Goal: Check status: Check status

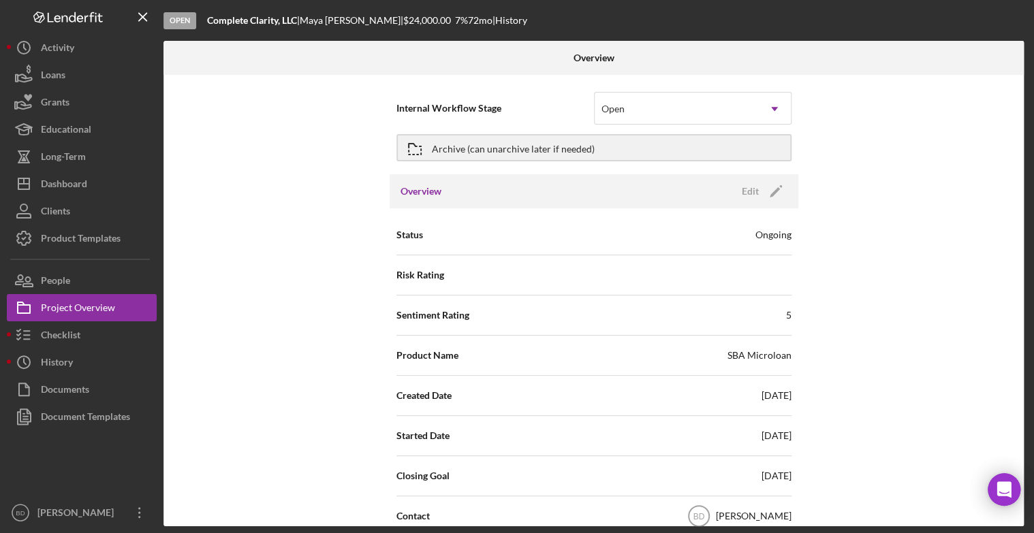
scroll to position [1617, 0]
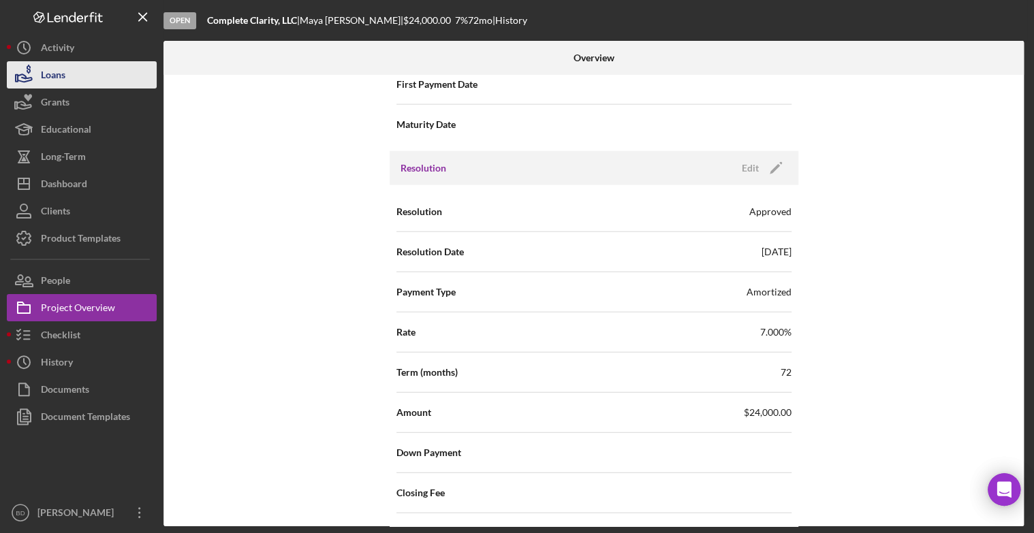
click at [97, 73] on button "Loans" at bounding box center [82, 74] width 150 height 27
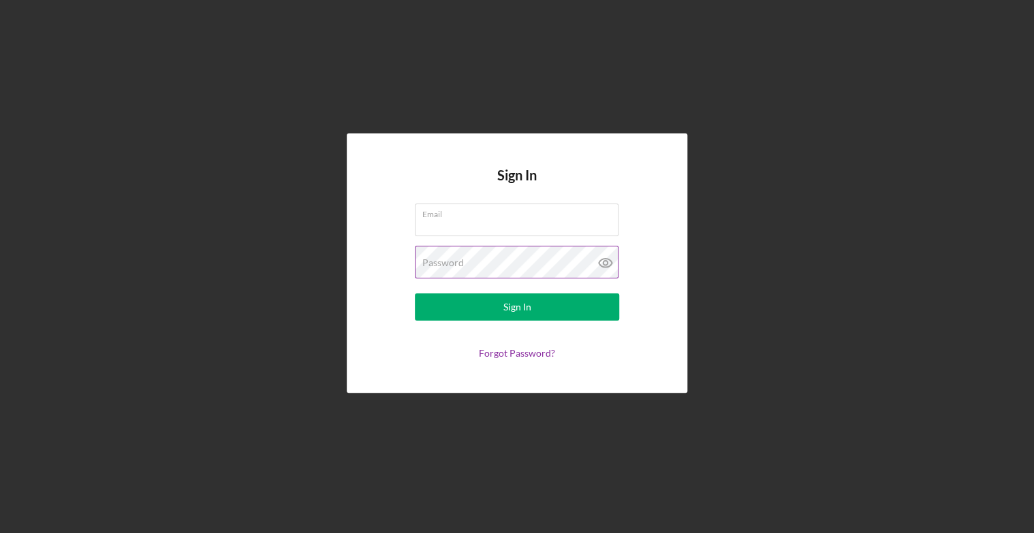
type input "[EMAIL_ADDRESS][DOMAIN_NAME]"
click at [602, 266] on icon at bounding box center [605, 263] width 13 height 9
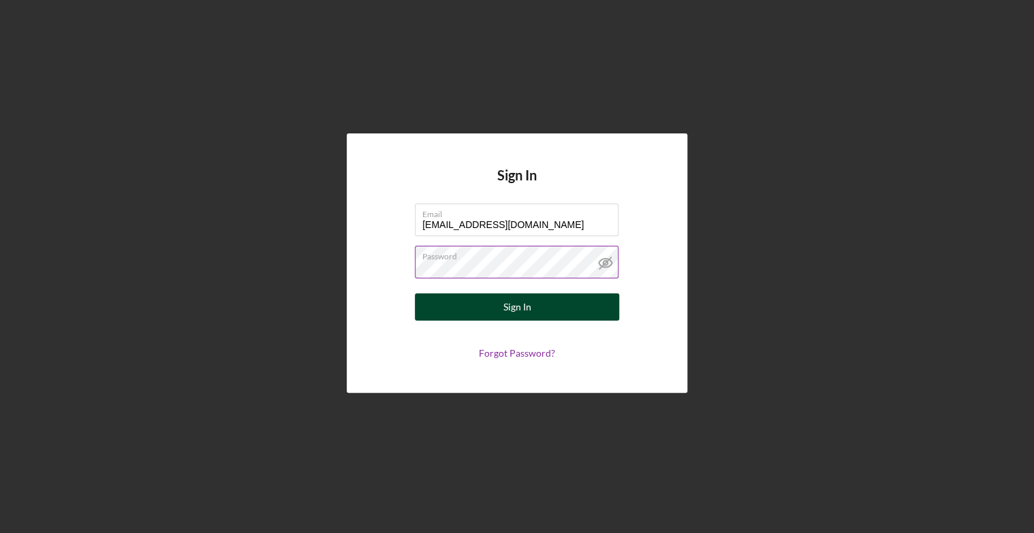
click at [534, 308] on button "Sign In" at bounding box center [517, 306] width 204 height 27
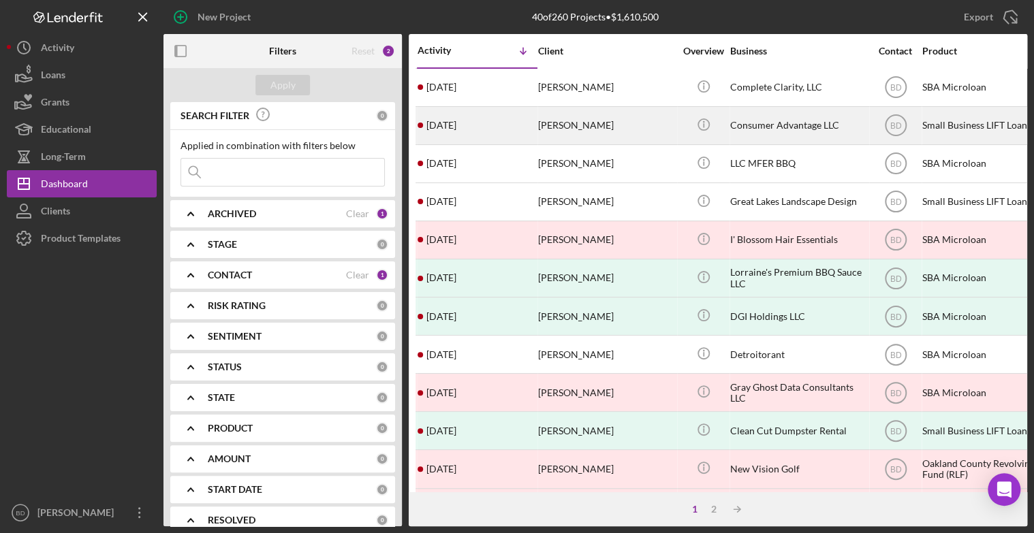
click at [593, 135] on div "Larresha White" at bounding box center [606, 126] width 136 height 36
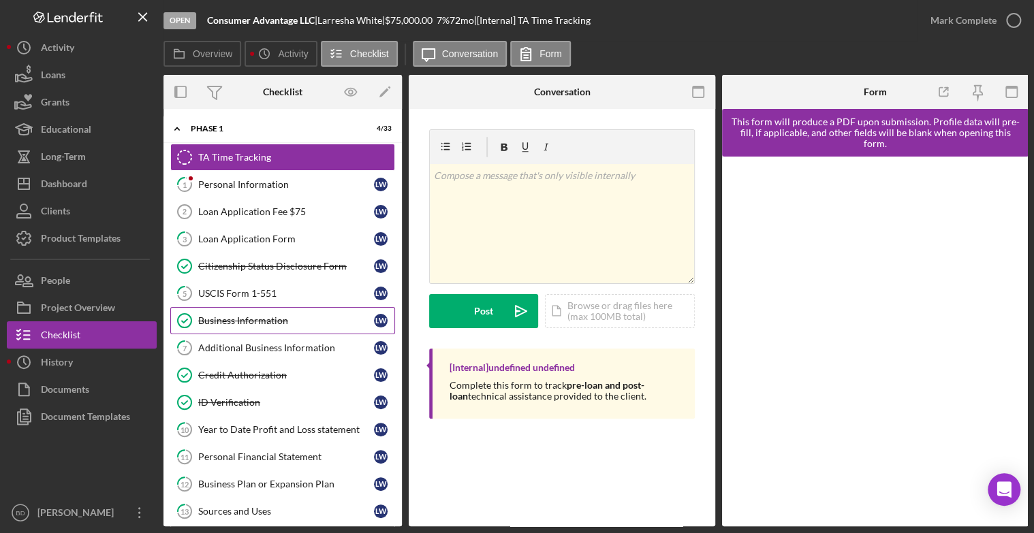
click at [272, 316] on div "Business Information" at bounding box center [286, 320] width 176 height 11
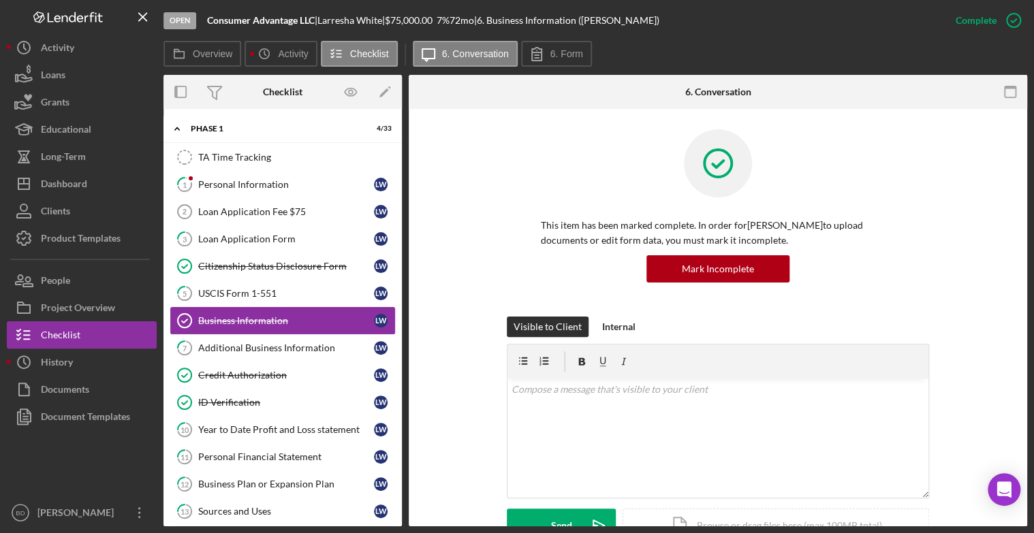
click at [272, 316] on div "Business Information" at bounding box center [286, 320] width 176 height 11
click at [255, 426] on div "Year to Date Profit and Loss statement" at bounding box center [286, 429] width 176 height 11
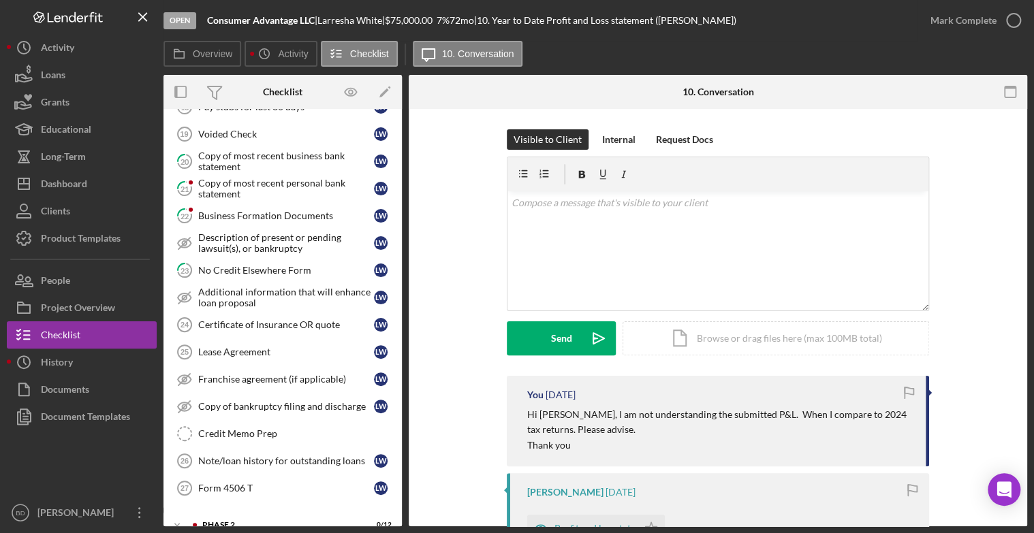
scroll to position [550, 0]
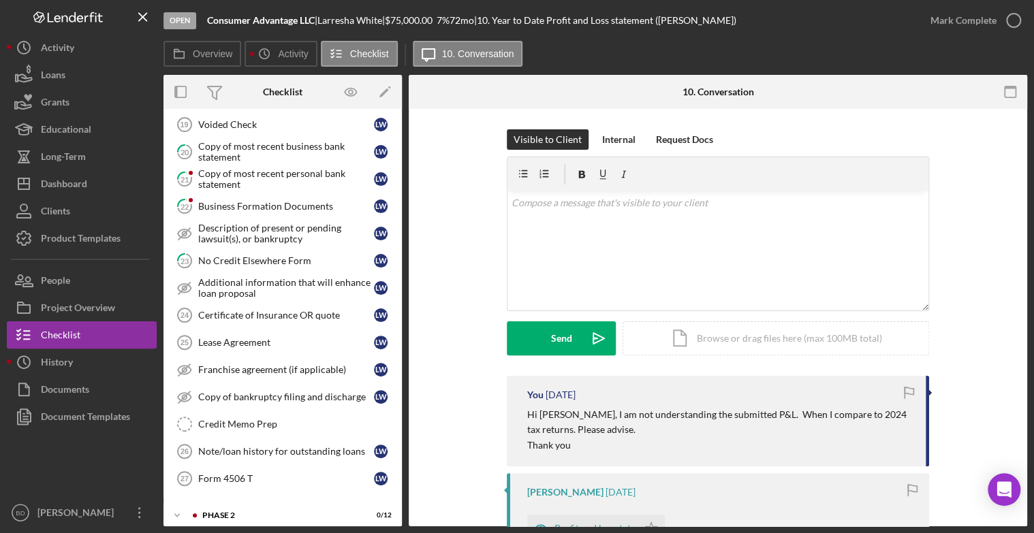
drag, startPoint x: 398, startPoint y: 364, endPoint x: 402, endPoint y: 212, distance: 151.9
click at [402, 212] on div "Overview Internal Workflow Stage Open Icon/Dropdown Arrow Archive (can unarchiv…" at bounding box center [594, 300] width 863 height 451
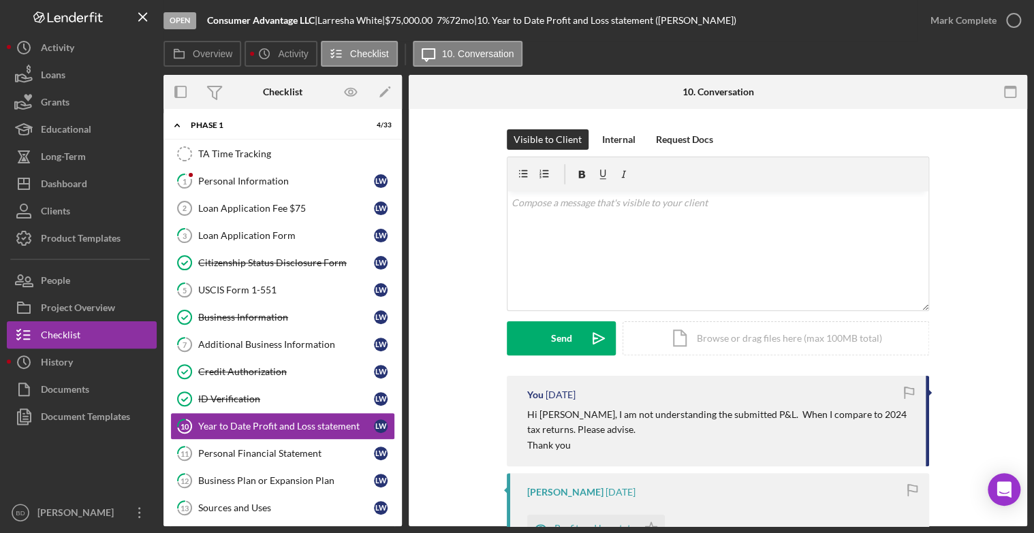
scroll to position [0, 0]
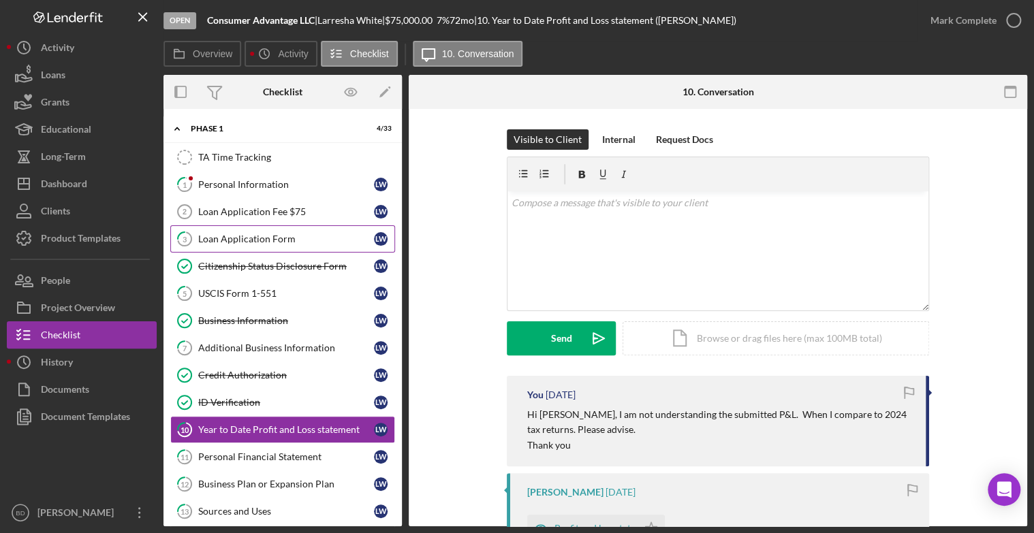
click at [272, 236] on div "Loan Application Form" at bounding box center [286, 239] width 176 height 11
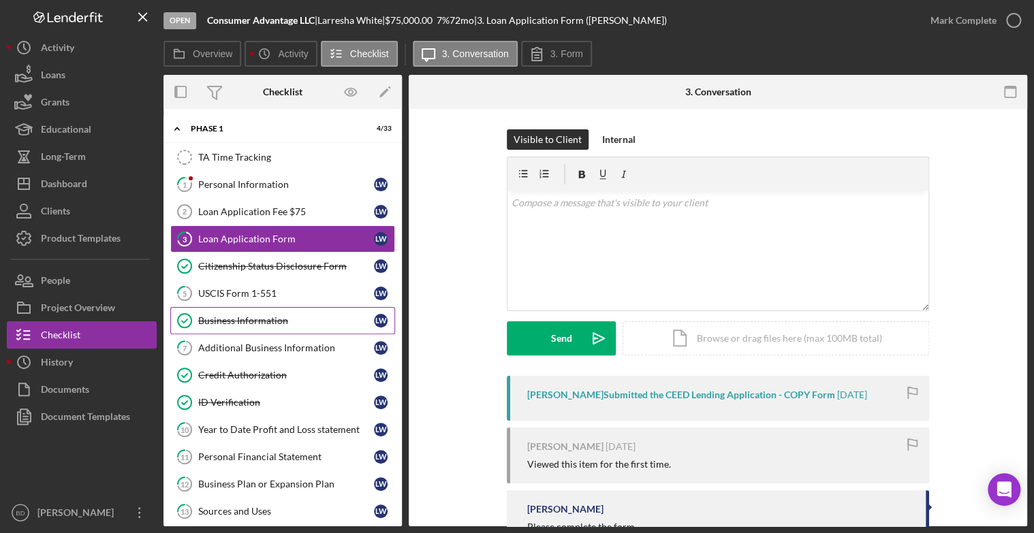
click at [305, 320] on div "Business Information" at bounding box center [286, 320] width 176 height 11
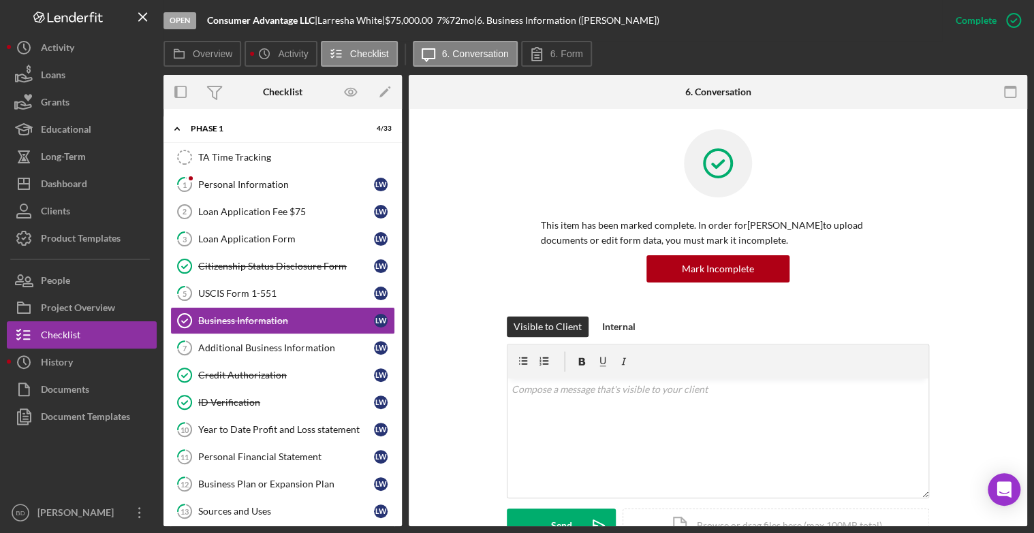
drag, startPoint x: 1022, startPoint y: 239, endPoint x: 1014, endPoint y: 296, distance: 57.8
click at [1014, 296] on div "This item has been marked complete. In order for Larresha White to upload docum…" at bounding box center [718, 535] width 618 height 853
click at [1010, 283] on div "This item has been marked complete. In order for Larresha White to upload docum…" at bounding box center [718, 535] width 618 height 853
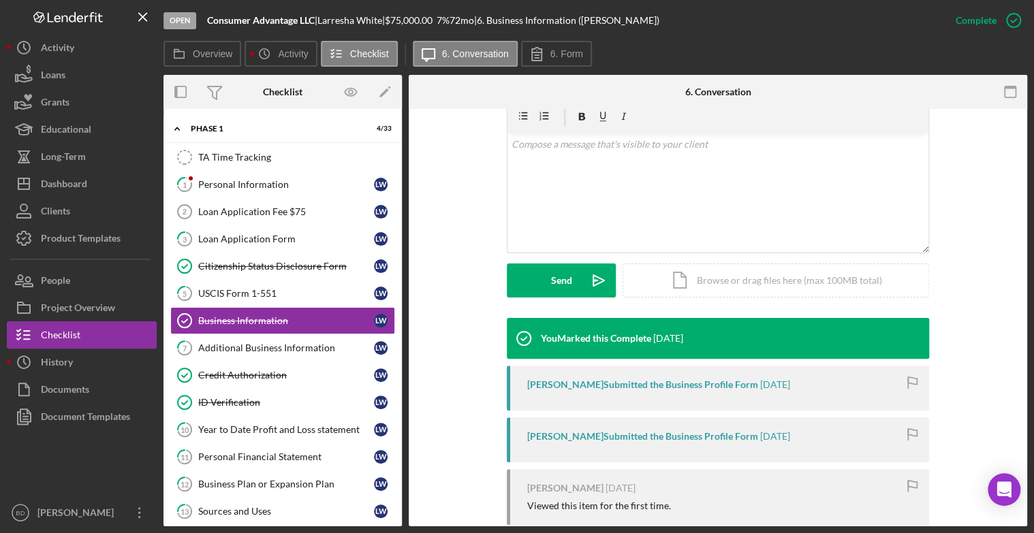
scroll to position [246, 0]
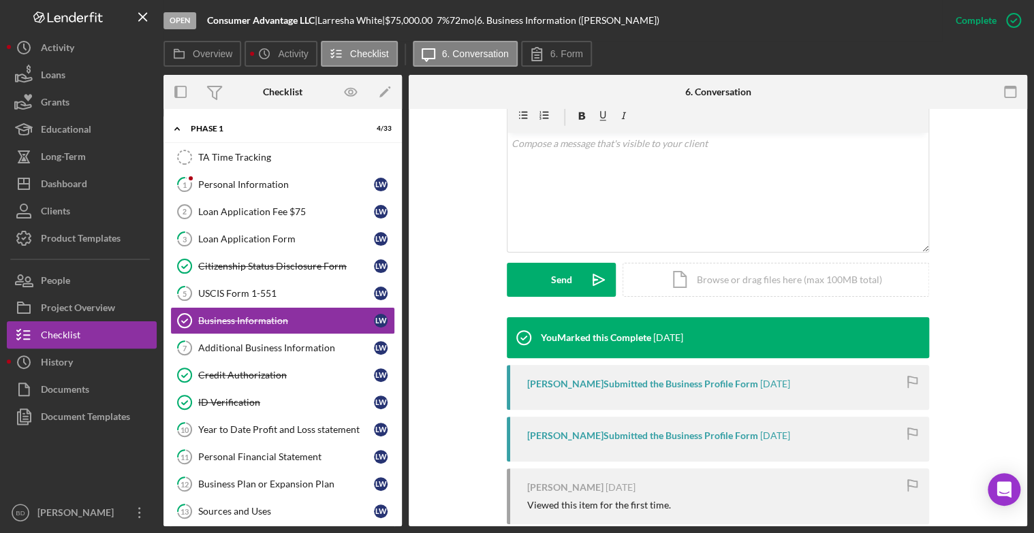
click at [644, 383] on div "Larresha White Submitted the Business Profile Form" at bounding box center [642, 384] width 231 height 11
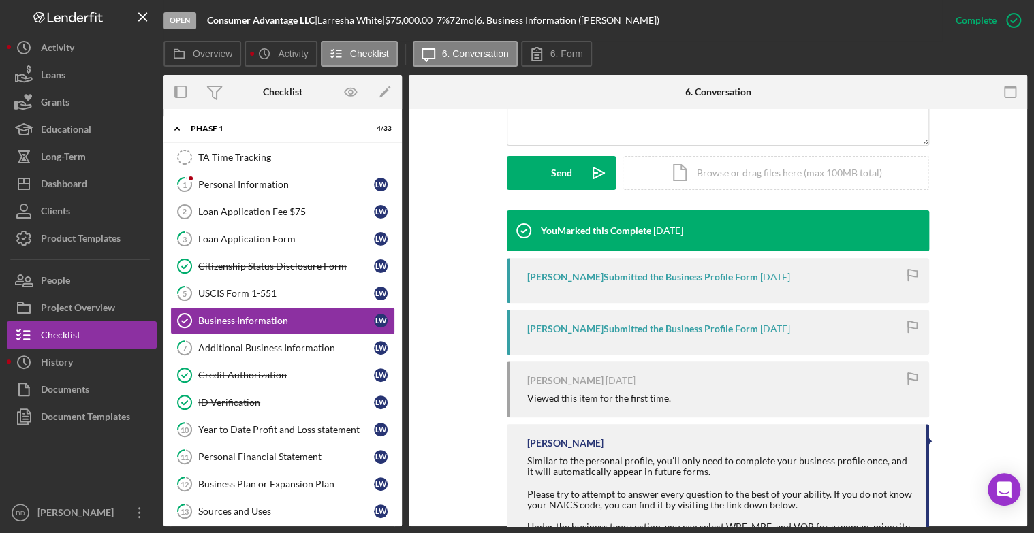
scroll to position [356, 0]
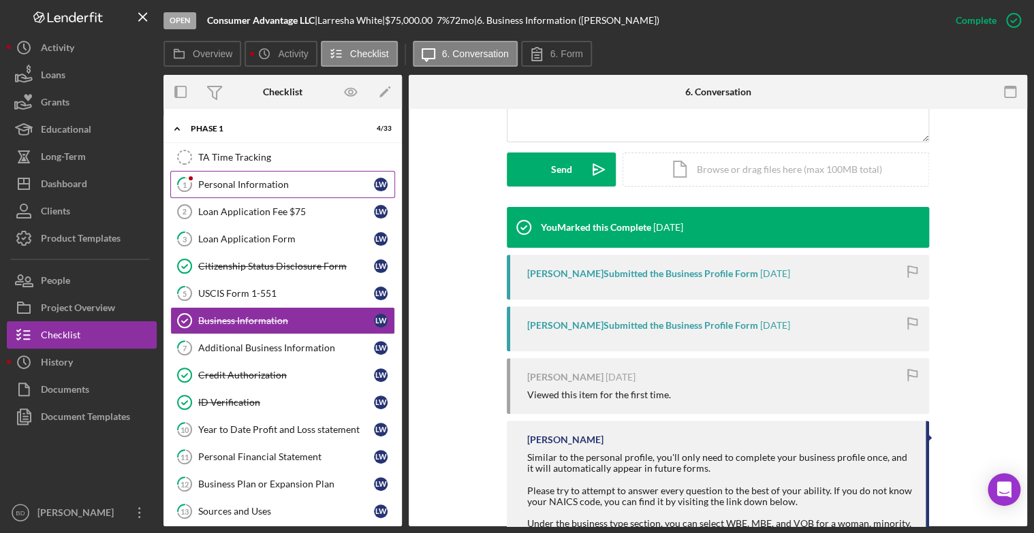
click at [249, 185] on div "Personal Information" at bounding box center [286, 184] width 176 height 11
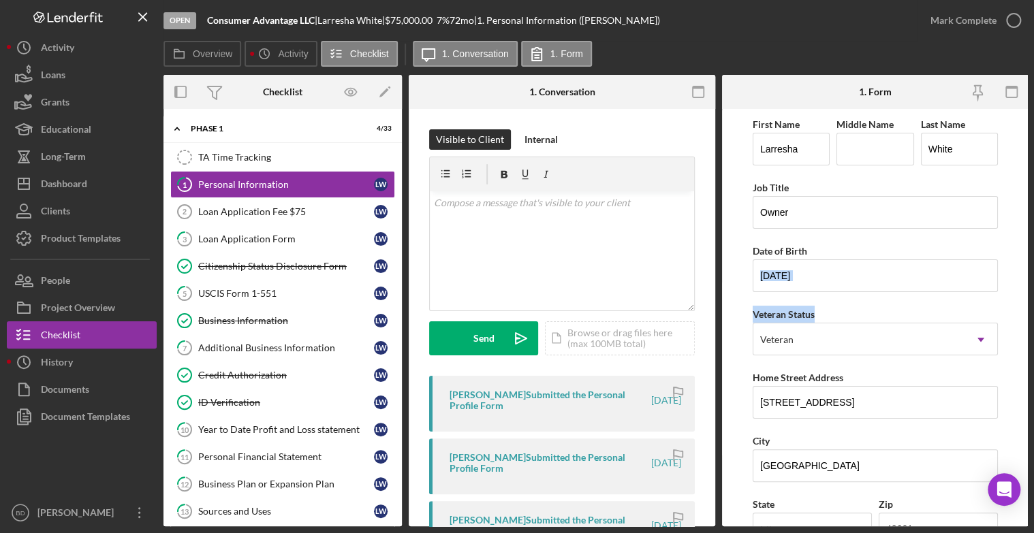
drag, startPoint x: 1027, startPoint y: 282, endPoint x: 1021, endPoint y: 321, distance: 39.9
click at [1021, 321] on div "Open Consumer Advantage LLC | Larresha White | $75,000.00 7 % 72 mo | 1. Person…" at bounding box center [517, 266] width 1034 height 533
click at [1024, 291] on form "First Name Larresha Middle Name Last Name White Job Title Owner Date of Birth 0…" at bounding box center [875, 317] width 306 height 417
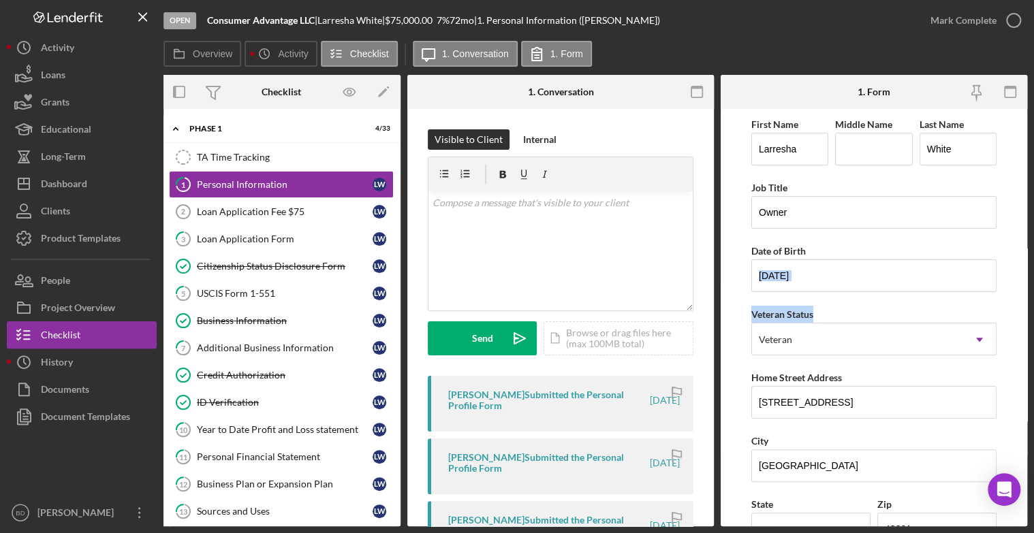
drag, startPoint x: 1024, startPoint y: 291, endPoint x: 1027, endPoint y: 319, distance: 28.7
click at [1027, 319] on div "Open Consumer Advantage LLC | Larresha White | $75,000.00 7 % 72 mo | 1. Person…" at bounding box center [517, 266] width 1034 height 533
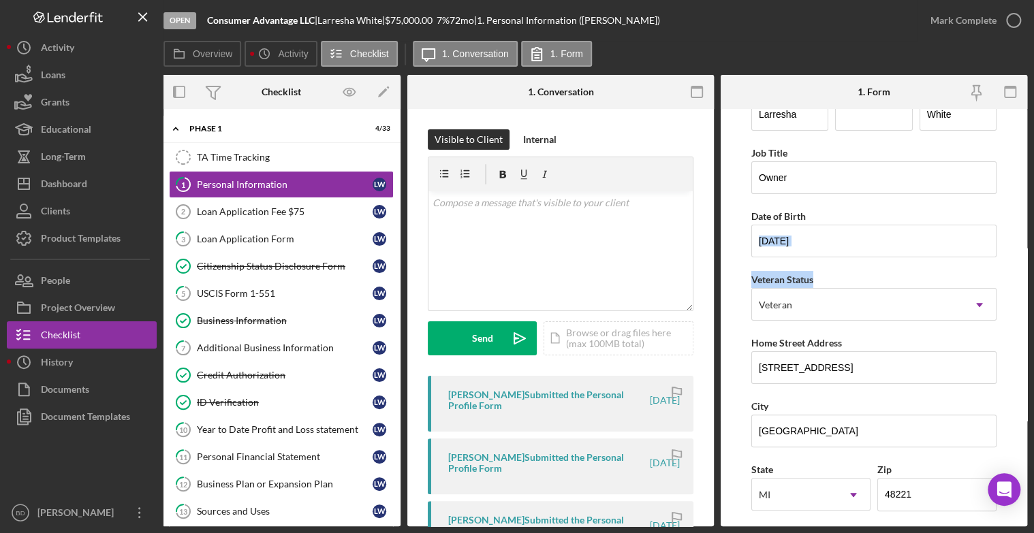
scroll to position [0, 0]
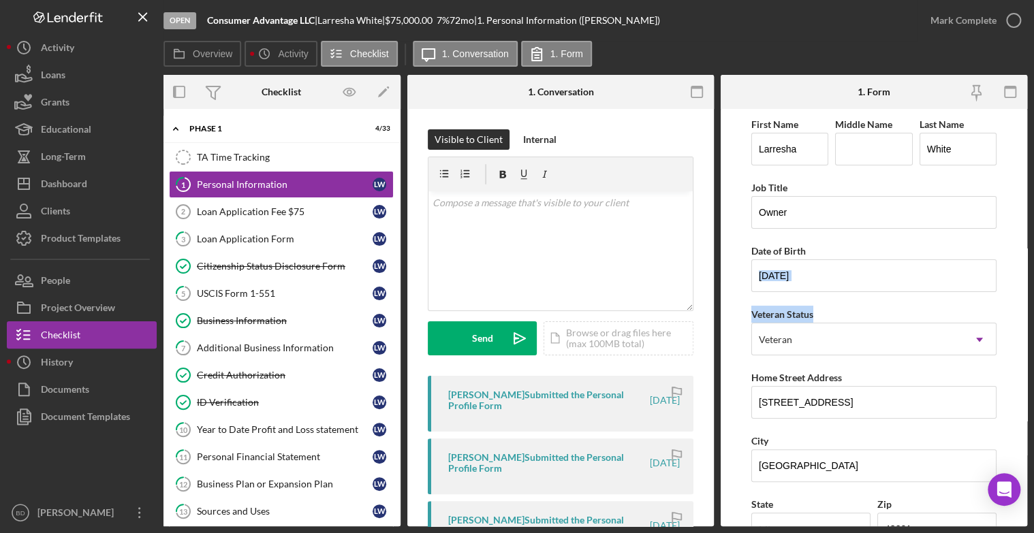
click at [1027, 277] on div "Open Consumer Advantage LLC | Larresha White | $75,000.00 7 % 72 mo | 1. Person…" at bounding box center [517, 266] width 1034 height 533
drag, startPoint x: 1021, startPoint y: 276, endPoint x: 1022, endPoint y: 286, distance: 10.2
click at [1022, 286] on form "First Name Larresha Middle Name Last Name White Job Title Owner Date of Birth 0…" at bounding box center [873, 317] width 306 height 417
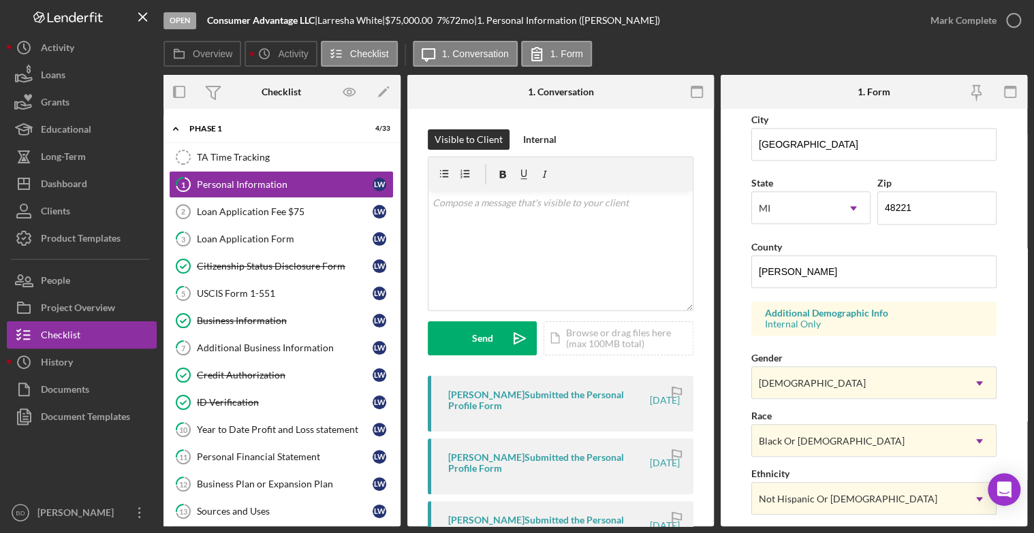
scroll to position [323, 0]
click at [251, 317] on div "Business Information" at bounding box center [285, 320] width 176 height 11
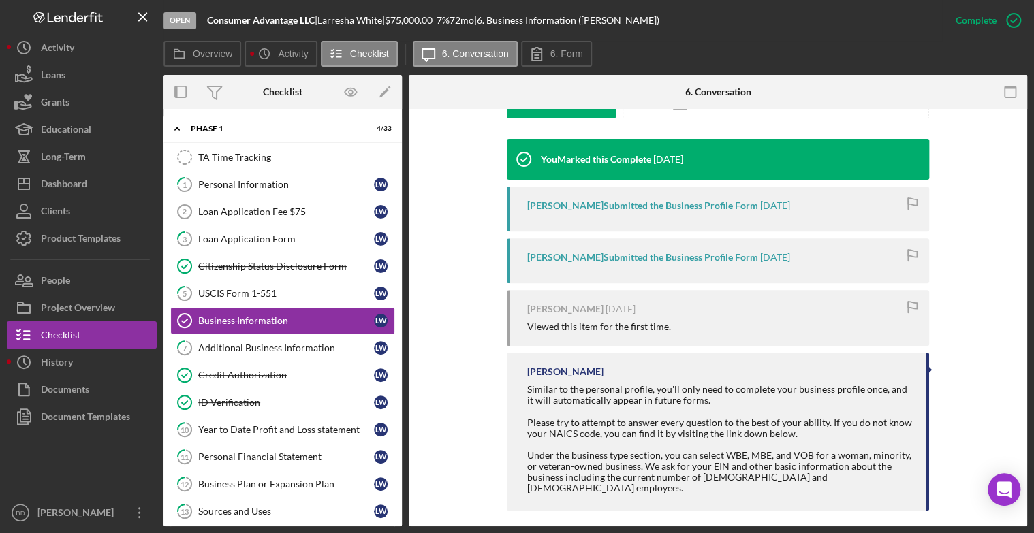
scroll to position [421, 0]
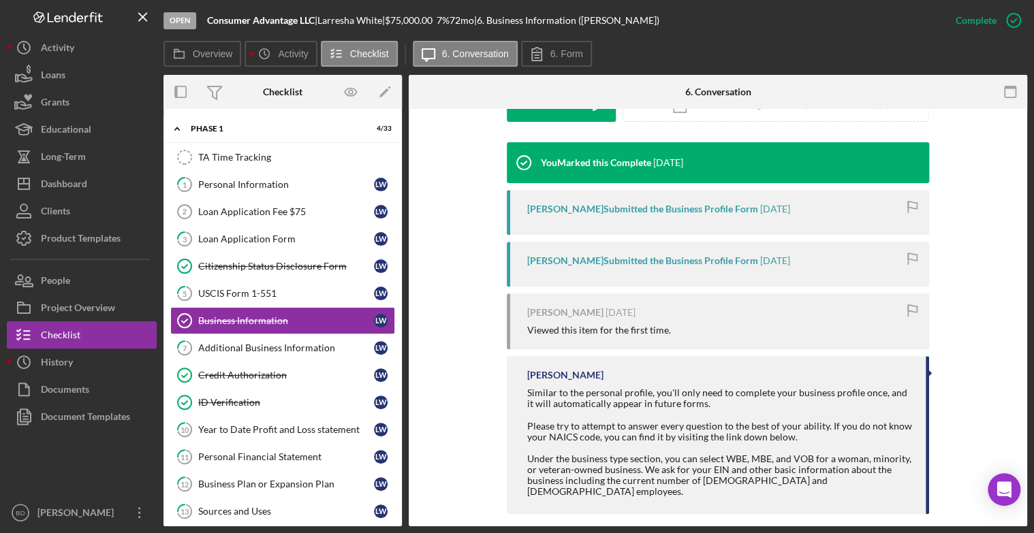
drag, startPoint x: 1028, startPoint y: 346, endPoint x: 1030, endPoint y: 308, distance: 37.5
click at [1030, 308] on div "Open Consumer Advantage LLC | Larresha White | $75,000.00 7 % 72 mo | 6. Busine…" at bounding box center [517, 266] width 1034 height 533
click at [1012, 323] on div "This item has been marked complete. In order for Larresha White to upload docum…" at bounding box center [718, 114] width 618 height 853
drag, startPoint x: 1022, startPoint y: 328, endPoint x: 1025, endPoint y: 296, distance: 32.9
click at [1025, 296] on div "Business Information Business Information This item has been marked complete. I…" at bounding box center [718, 317] width 618 height 417
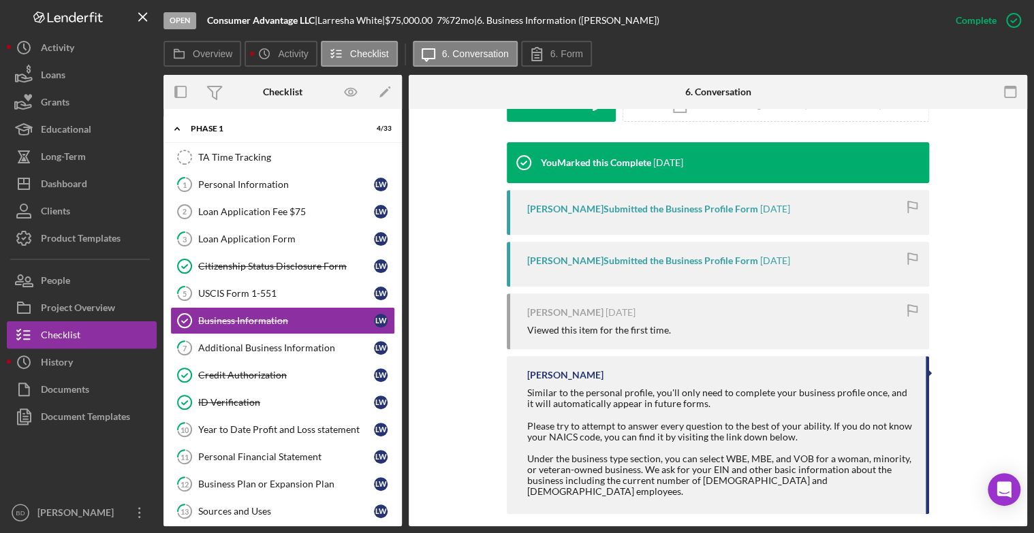
click at [1002, 307] on div "You Marked this Complete 2 weeks ago Larresha White Submitted the Business Prof…" at bounding box center [717, 331] width 577 height 379
